Goal: Navigation & Orientation: Find specific page/section

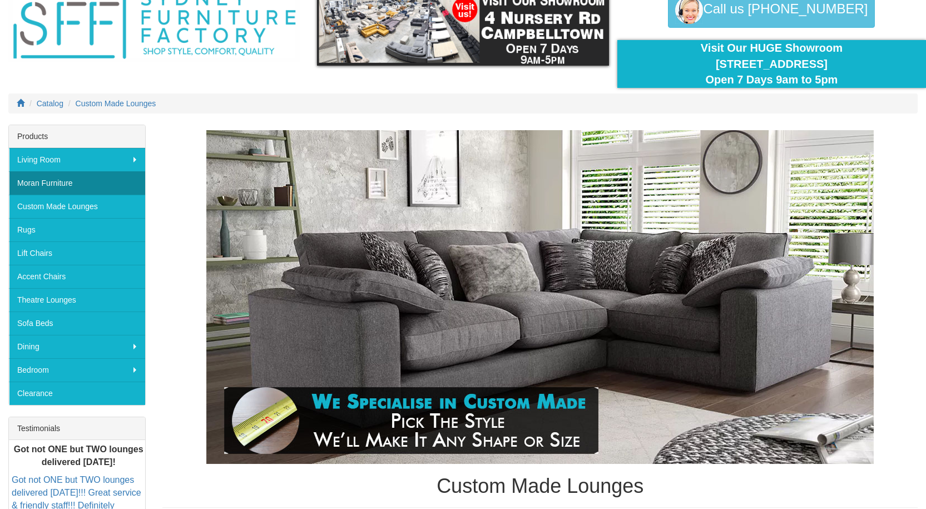
scroll to position [111, 0]
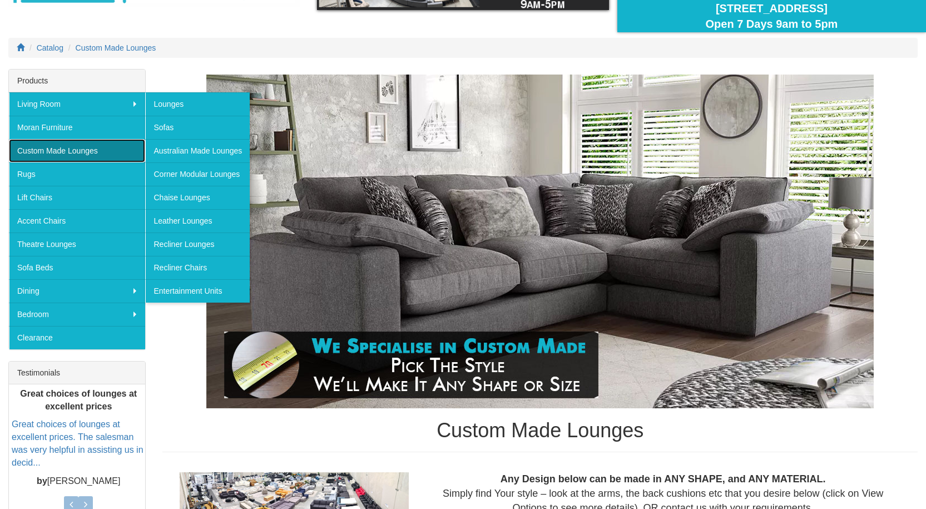
click at [55, 146] on link "Custom Made Lounges" at bounding box center [77, 150] width 136 height 23
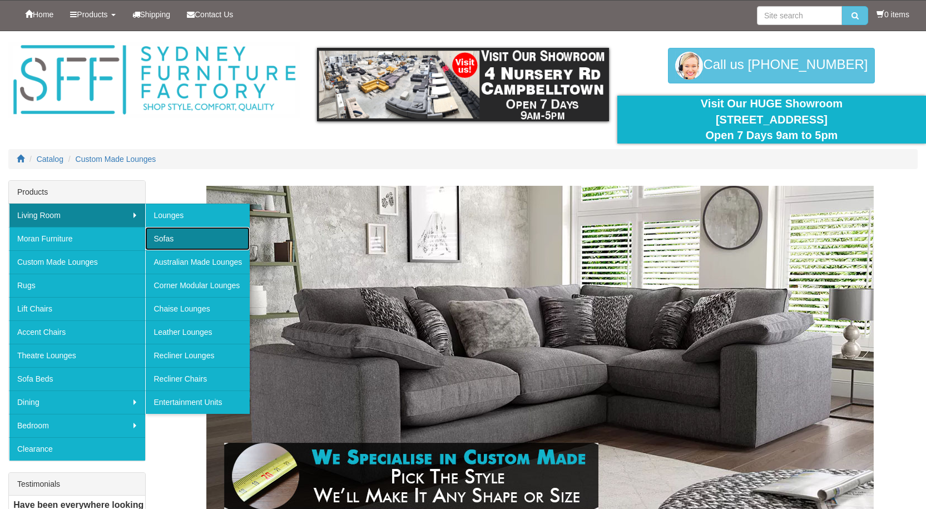
click at [168, 230] on link "Sofas" at bounding box center [197, 238] width 105 height 23
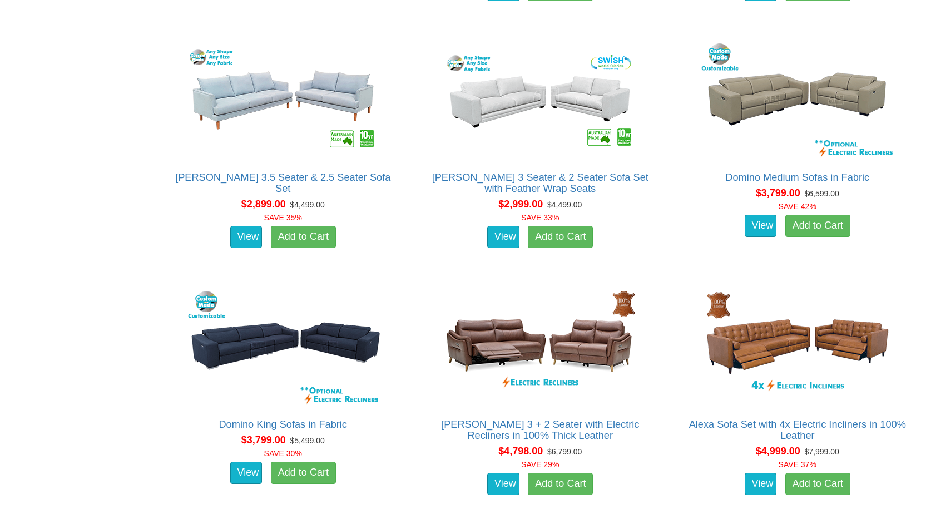
scroll to position [2562, 0]
